Goal: Information Seeking & Learning: Find specific fact

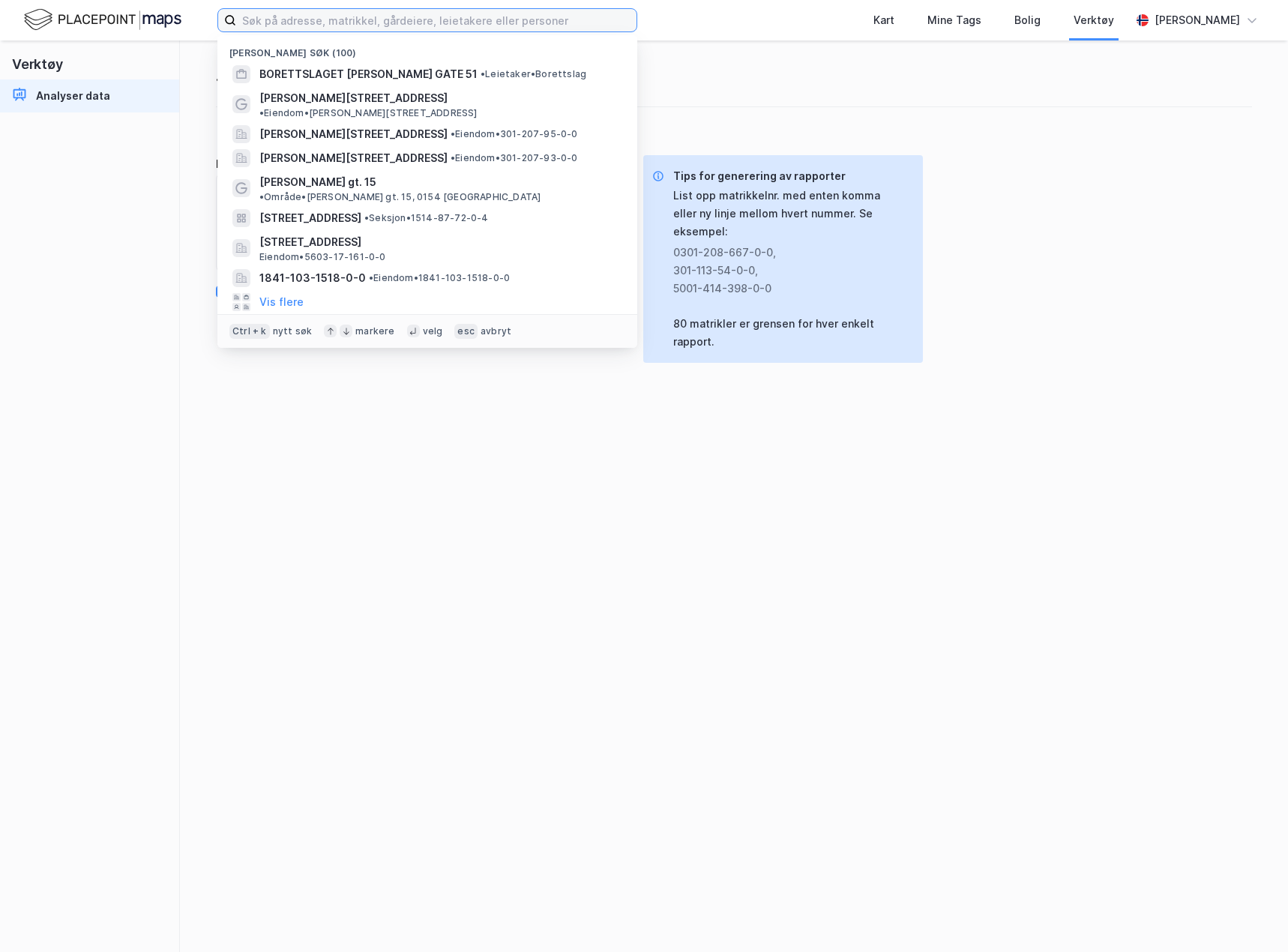
click at [296, 23] on input at bounding box center [436, 20] width 400 height 23
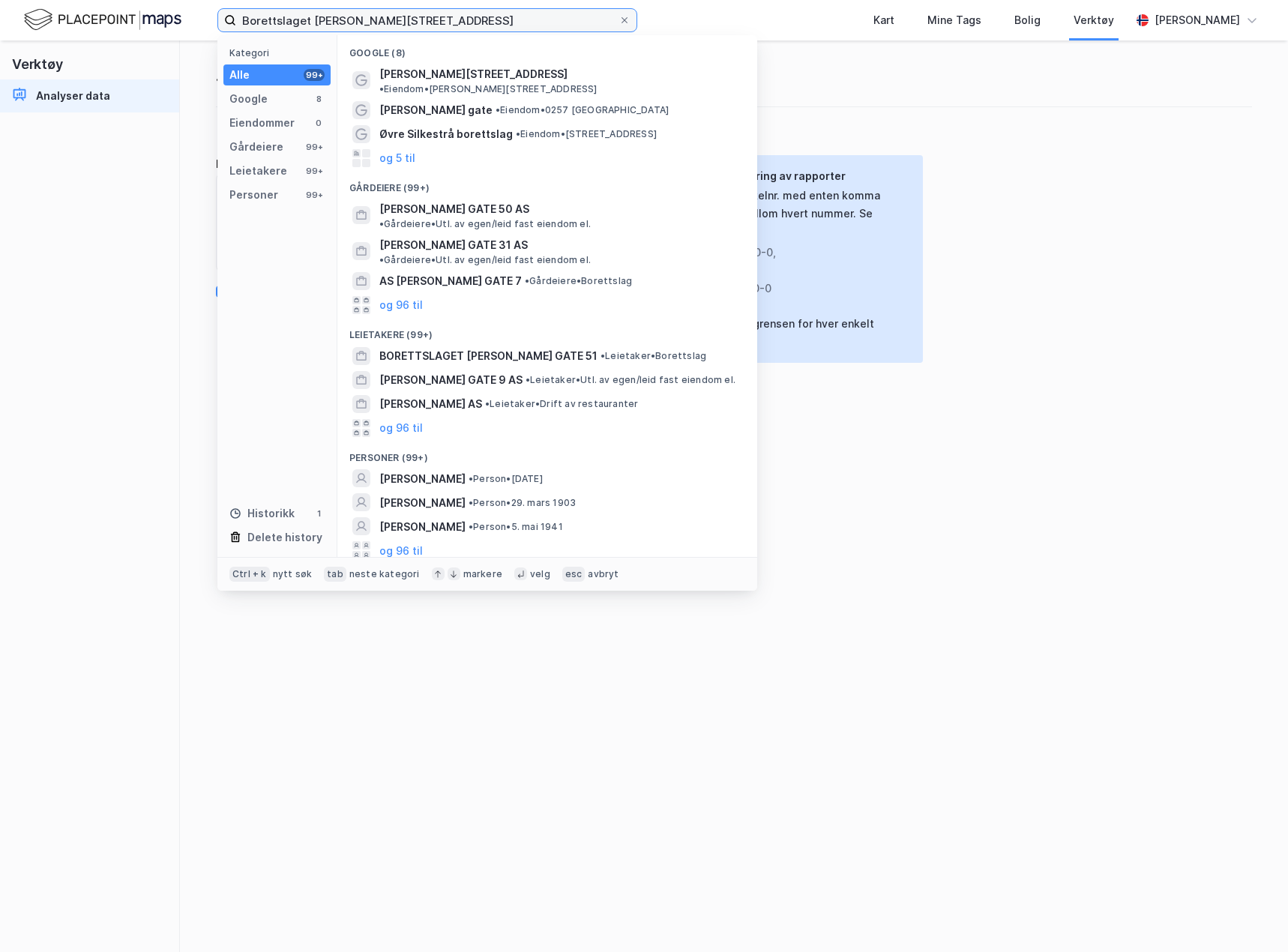
type input "Borettslaget [PERSON_NAME][STREET_ADDRESS]"
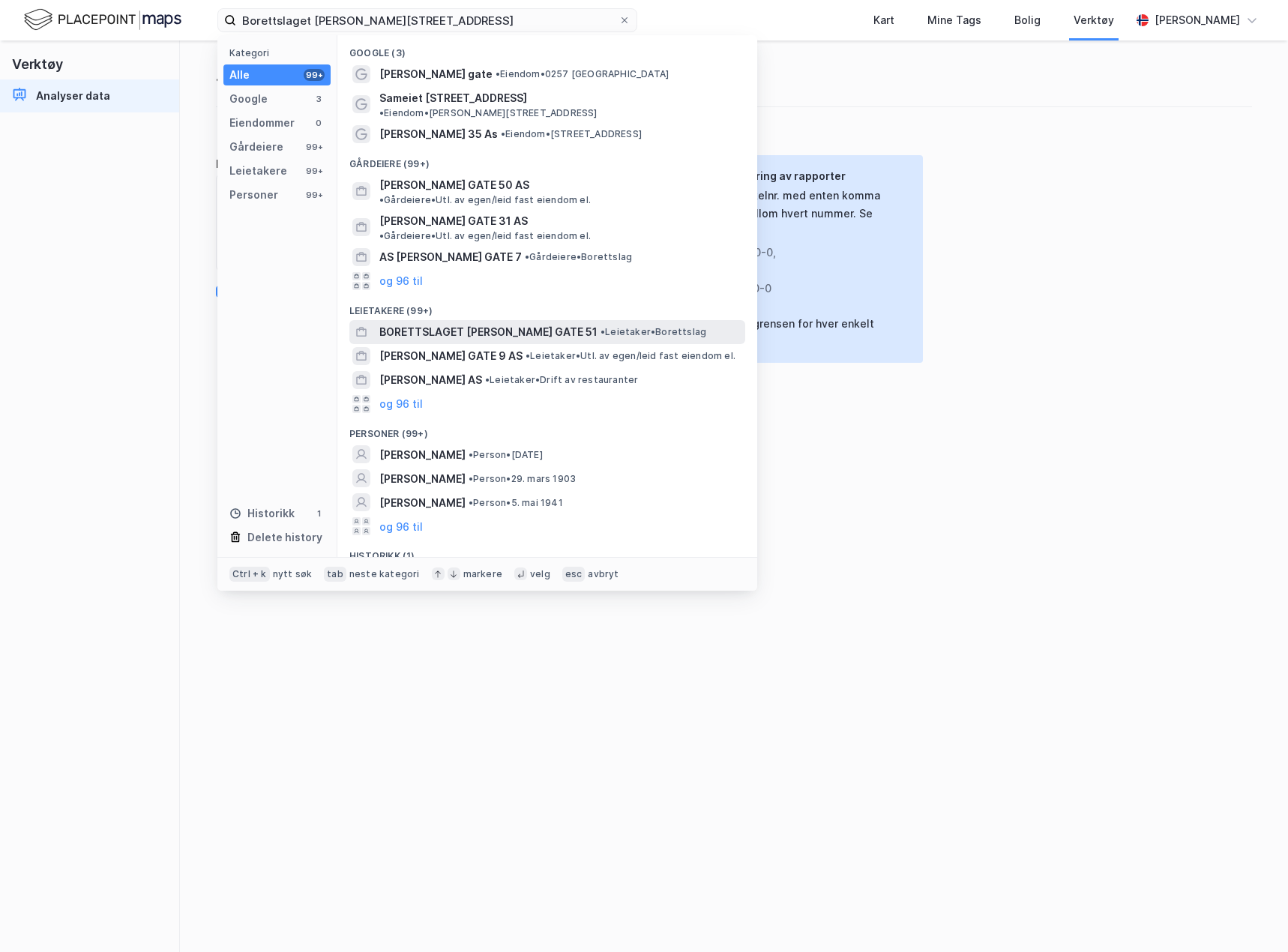
click at [435, 323] on span "BORETTSLAGET [PERSON_NAME] GATE 51" at bounding box center [488, 332] width 218 height 18
